Goal: Navigation & Orientation: Find specific page/section

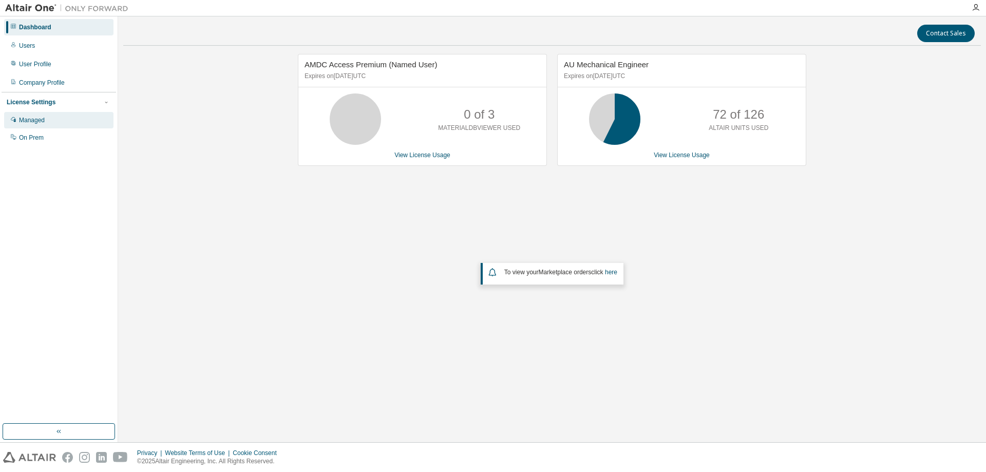
click at [38, 122] on div "Managed" at bounding box center [32, 120] width 26 height 8
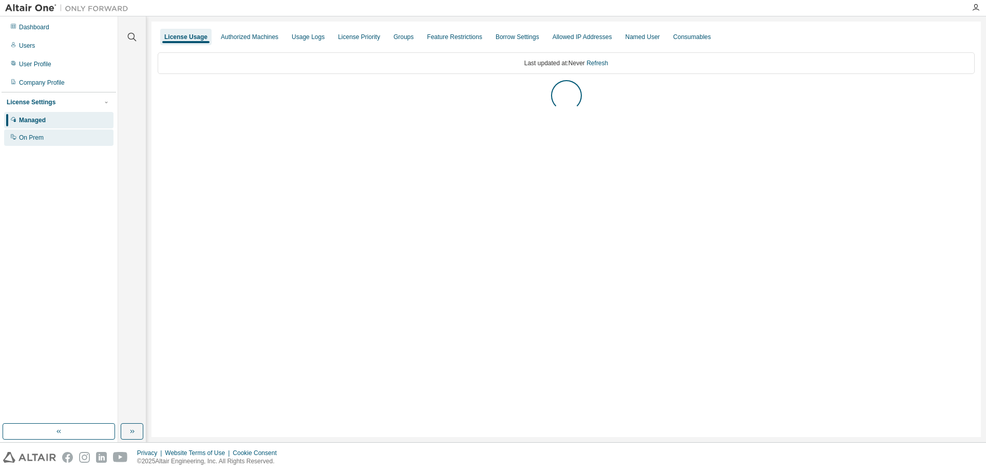
click at [29, 137] on div "On Prem" at bounding box center [31, 138] width 25 height 8
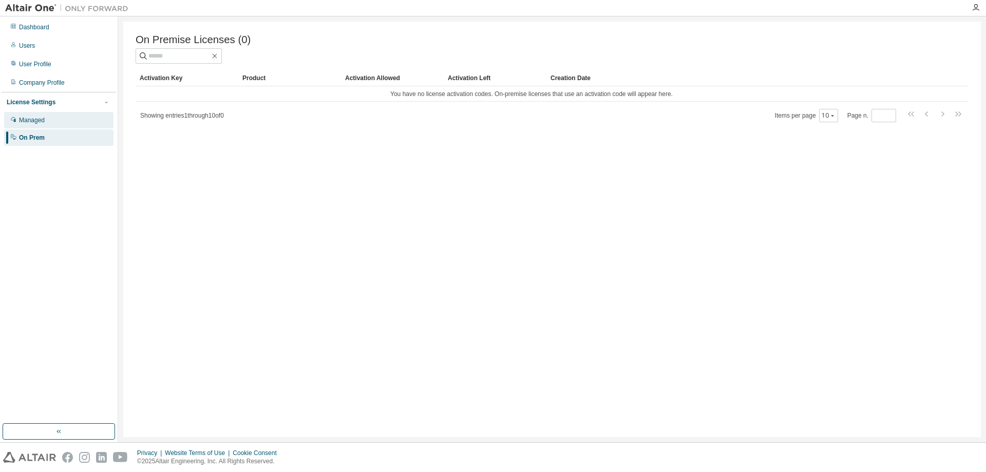
click at [28, 123] on div "Managed" at bounding box center [32, 120] width 26 height 8
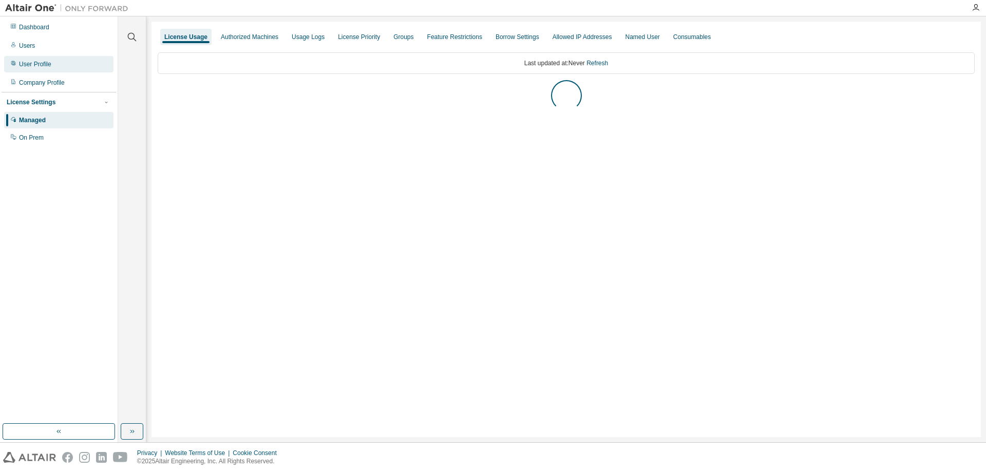
click at [33, 60] on div "User Profile" at bounding box center [35, 64] width 32 height 8
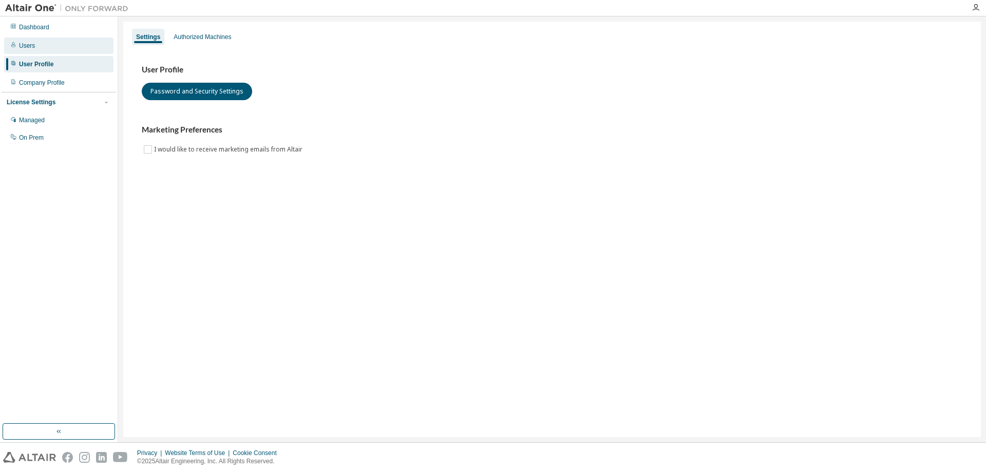
click at [33, 44] on div "Users" at bounding box center [27, 46] width 16 height 8
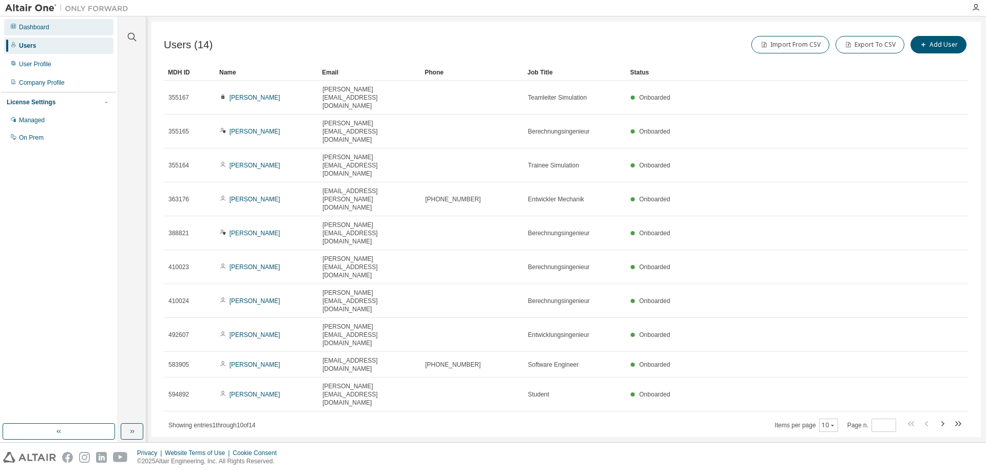
click at [33, 29] on div "Dashboard" at bounding box center [34, 27] width 30 height 8
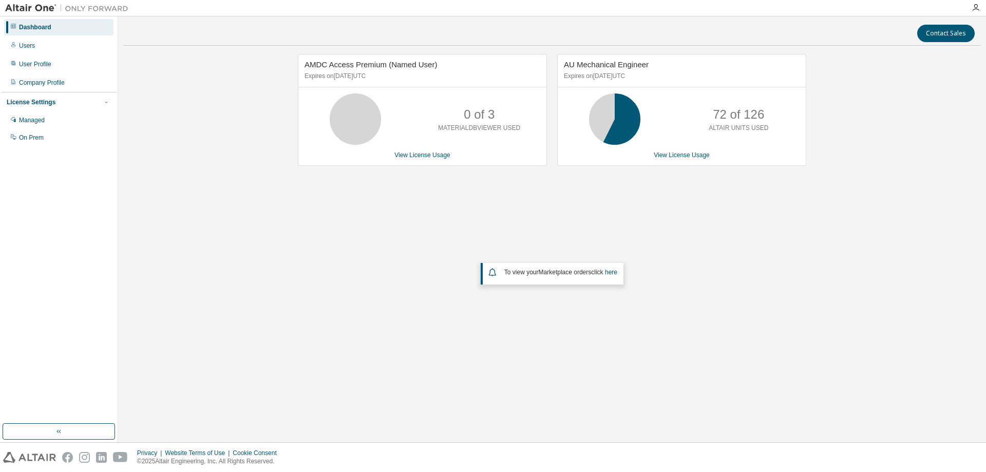
click at [579, 223] on div "AMDC Access Premium (Named User) Expires on May 1, 2026 UTC 0 of 3 MATERIALDBVI…" at bounding box center [552, 207] width 858 height 307
click at [692, 157] on link "View License Usage" at bounding box center [682, 155] width 56 height 7
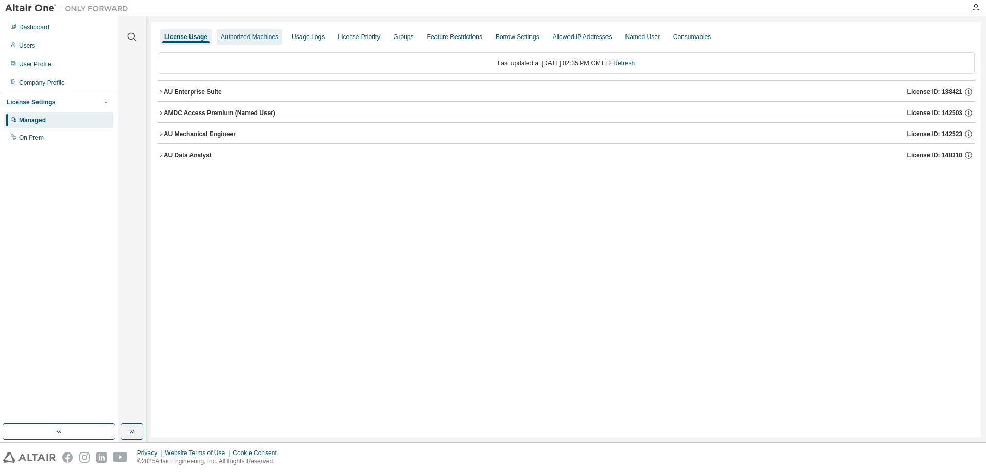
click at [254, 36] on div "Authorized Machines" at bounding box center [250, 37] width 58 height 8
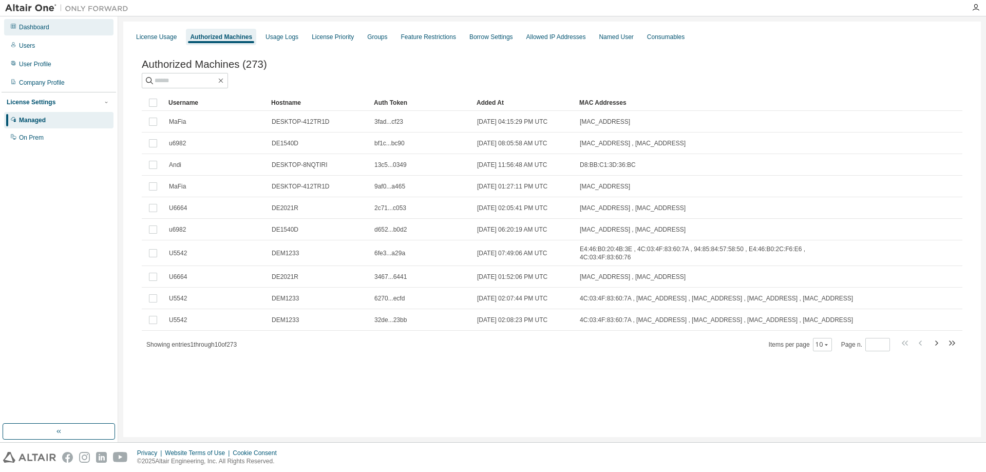
click at [27, 27] on div "Dashboard" at bounding box center [34, 27] width 30 height 8
